Goal: Navigation & Orientation: Find specific page/section

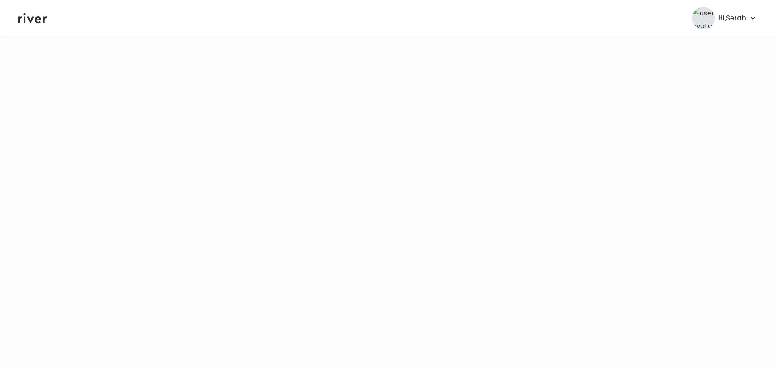
click at [30, 17] on icon at bounding box center [32, 18] width 29 height 14
